Goal: Task Accomplishment & Management: Manage account settings

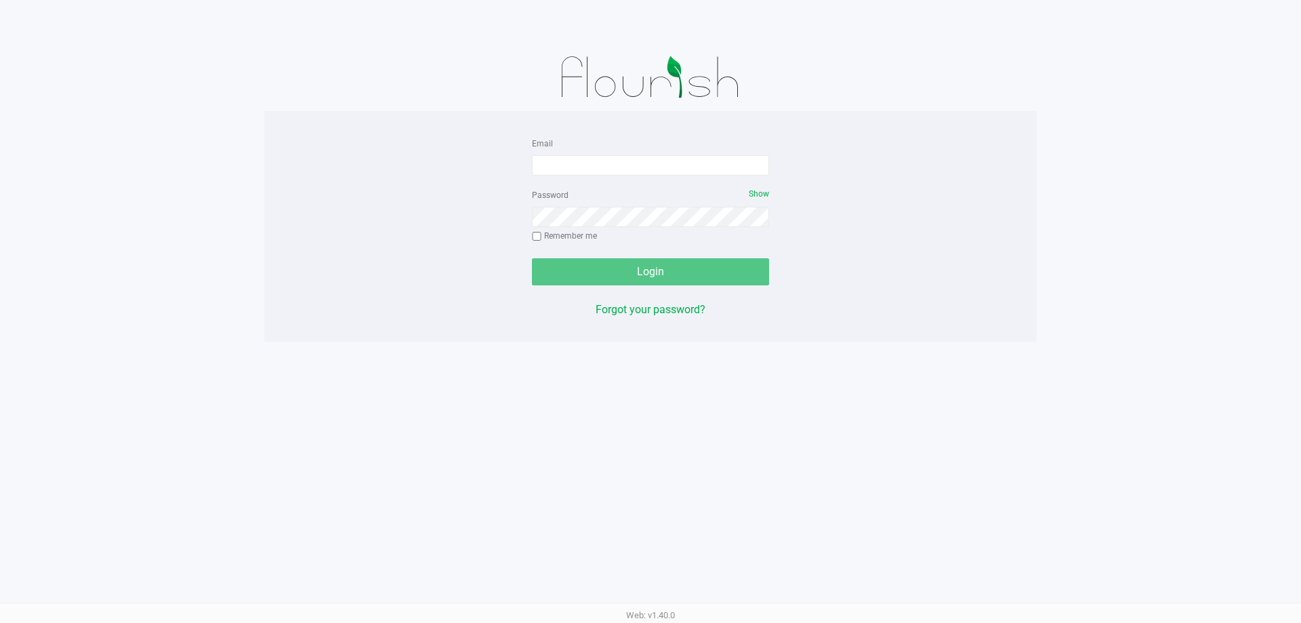
click at [933, 181] on div "Email Password Show Remember me Login Forgot your password?" at bounding box center [650, 226] width 772 height 183
click at [677, 161] on input "Email" at bounding box center [650, 165] width 237 height 20
type input "[EMAIL_ADDRESS][DOMAIN_NAME]"
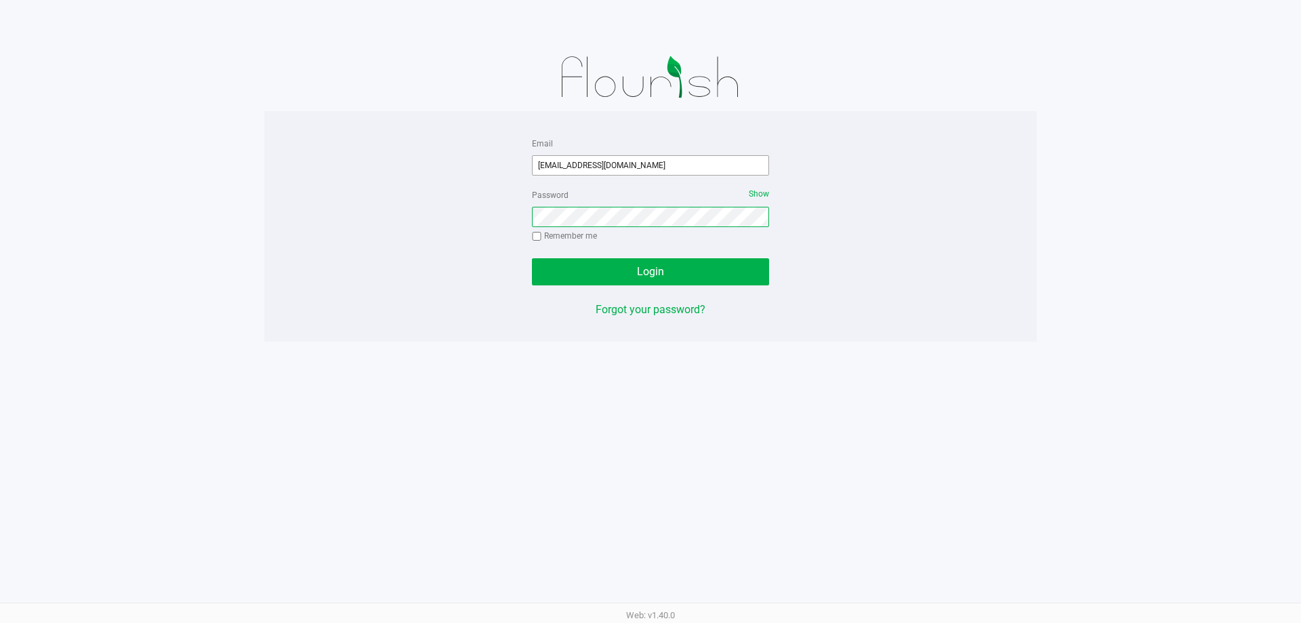
click at [532, 258] on button "Login" at bounding box center [650, 271] width 237 height 27
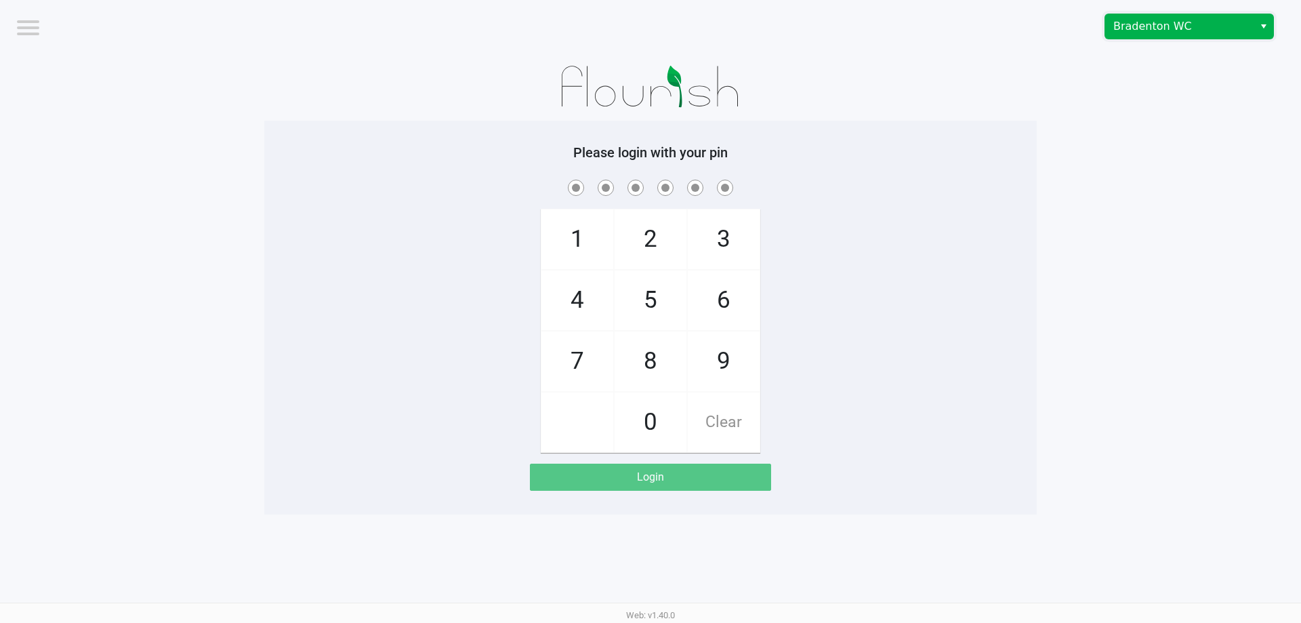
click at [1244, 29] on span "Bradenton WC" at bounding box center [1179, 26] width 132 height 16
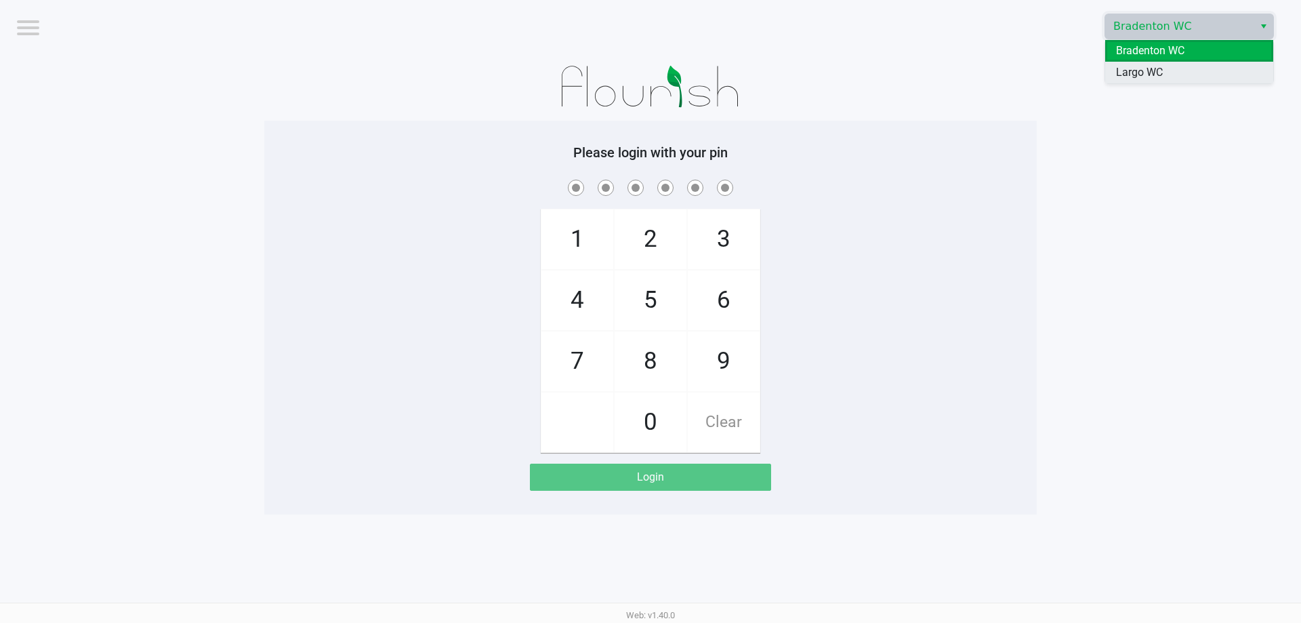
click at [1176, 74] on li "Largo WC" at bounding box center [1189, 73] width 168 height 22
click at [1043, 236] on app-pos-login-wrapper "Logout Largo WC Please login with your pin 1 4 7 2 5 8 0 3 6 9 Clear Login" at bounding box center [650, 257] width 1301 height 514
